Goal: Task Accomplishment & Management: Use online tool/utility

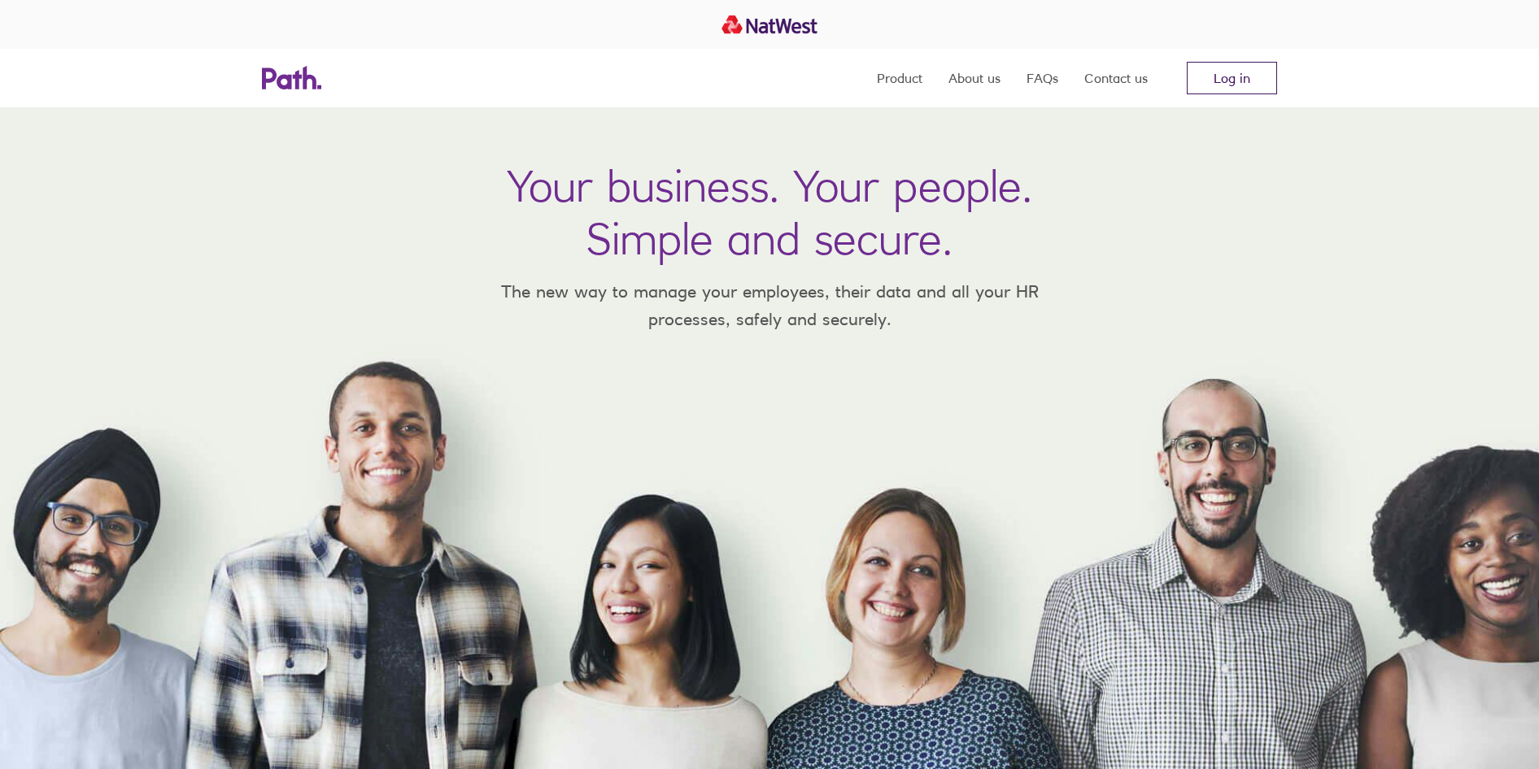
click at [1221, 62] on link "Log in" at bounding box center [1232, 78] width 90 height 33
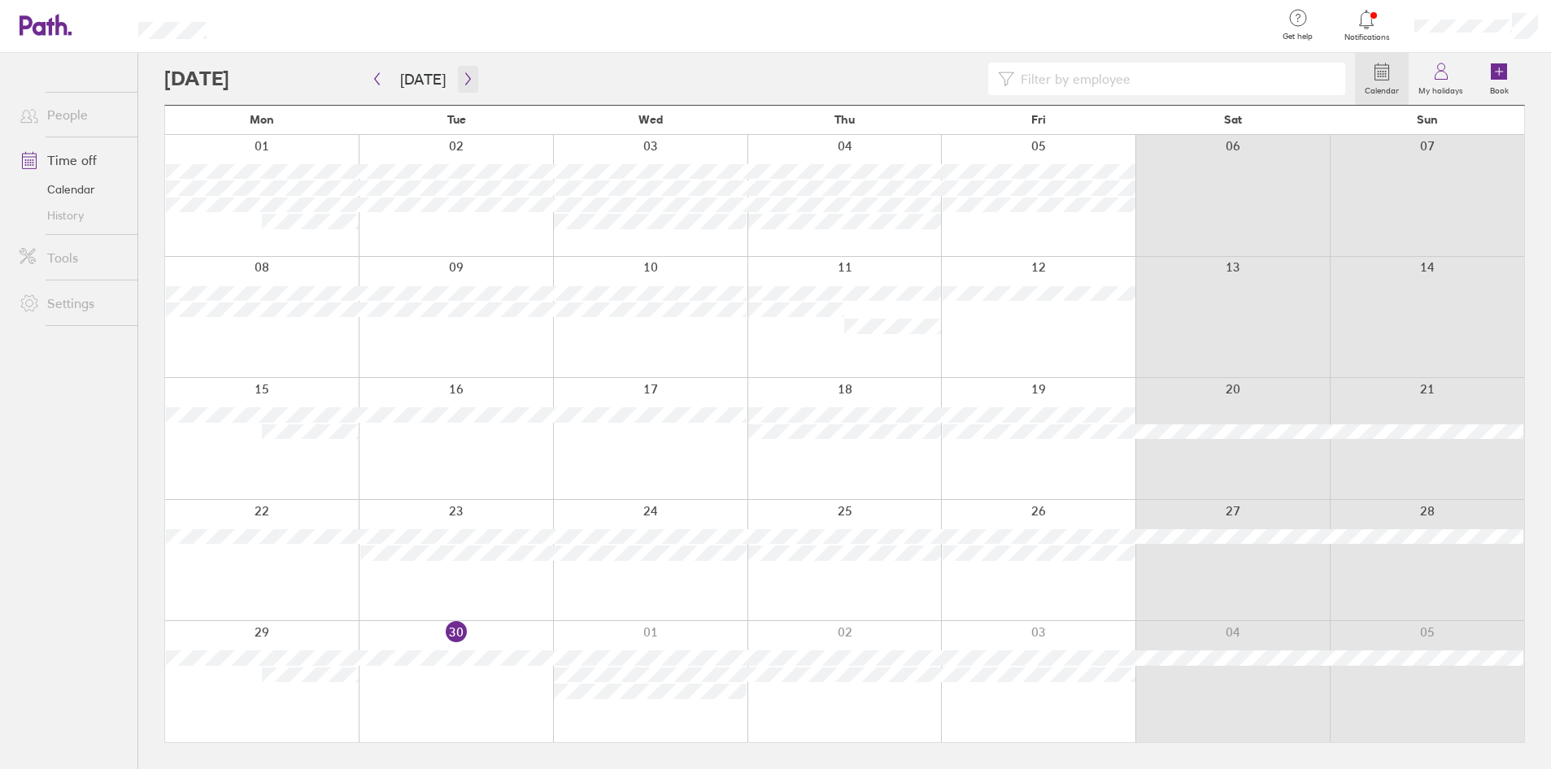
click at [462, 81] on icon "button" at bounding box center [468, 78] width 12 height 13
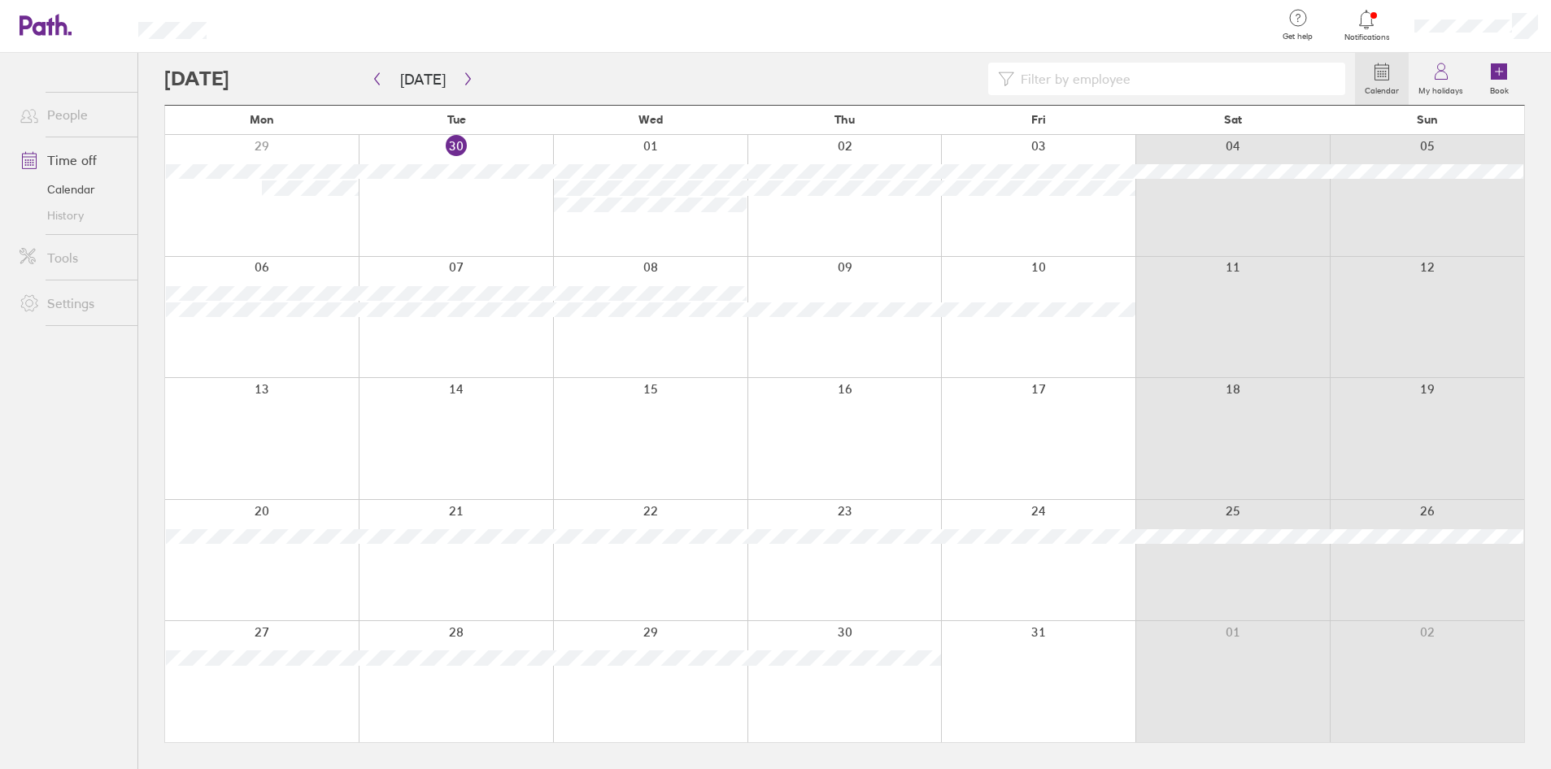
click at [1057, 668] on div at bounding box center [1038, 681] width 194 height 121
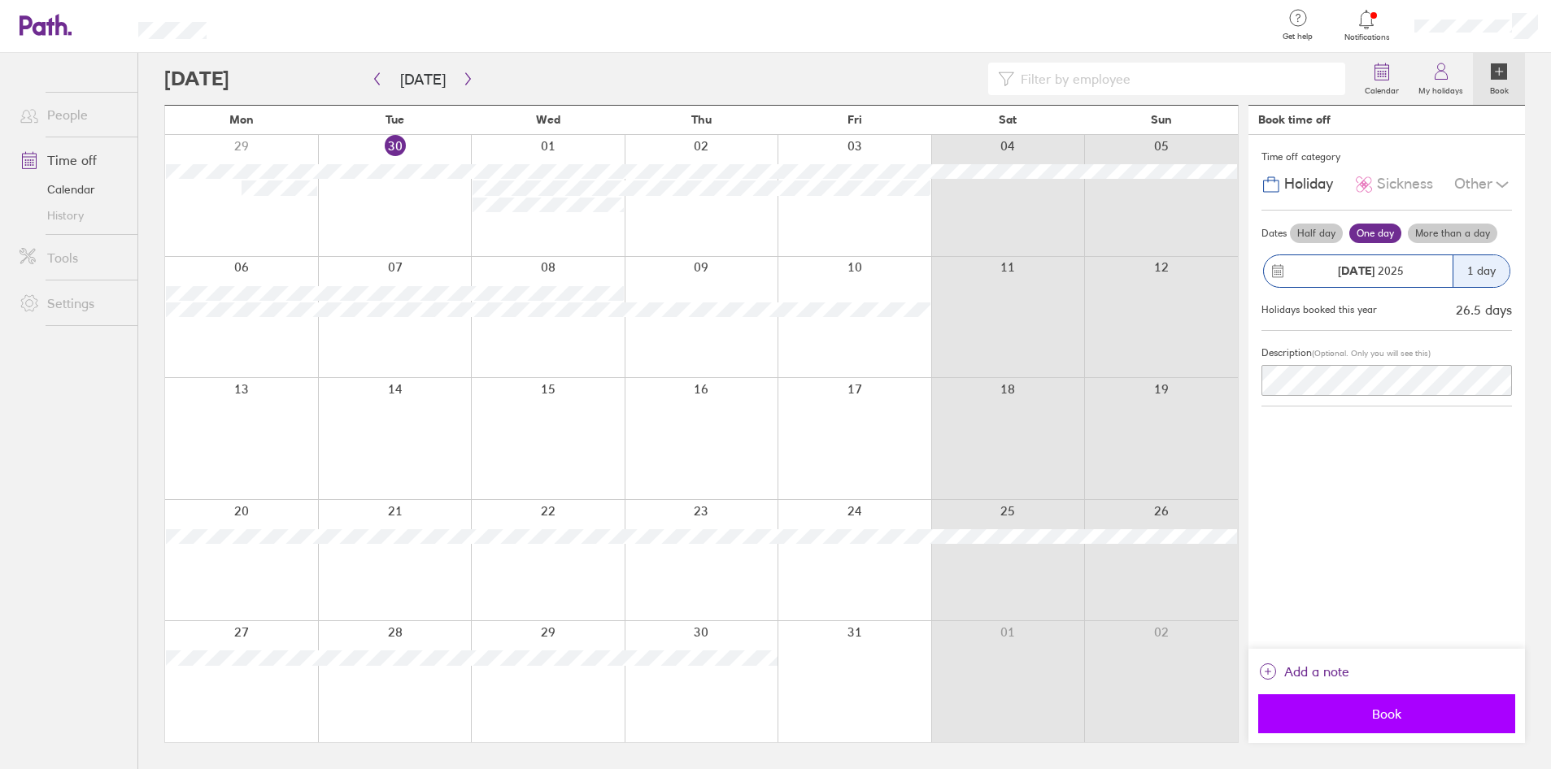
click at [1416, 721] on span "Book" at bounding box center [1386, 714] width 234 height 15
